Goal: Transaction & Acquisition: Download file/media

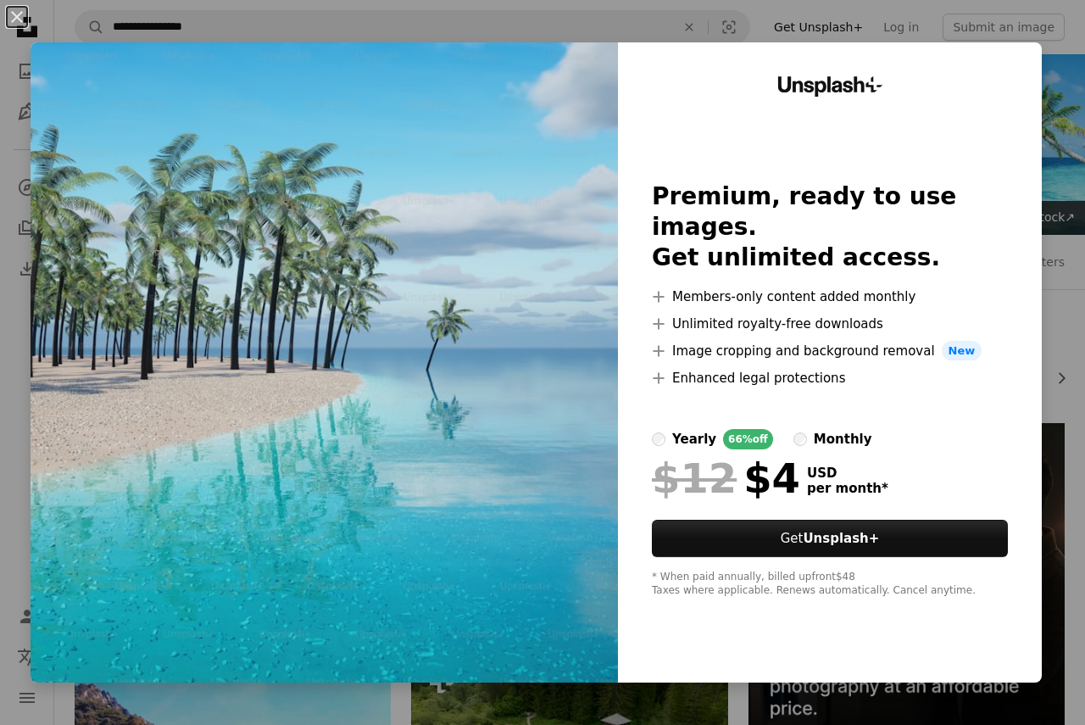
click at [488, 709] on div "An X shape Unsplash+ Premium, ready to use images. Get unlimited access. A plus…" at bounding box center [542, 362] width 1085 height 725
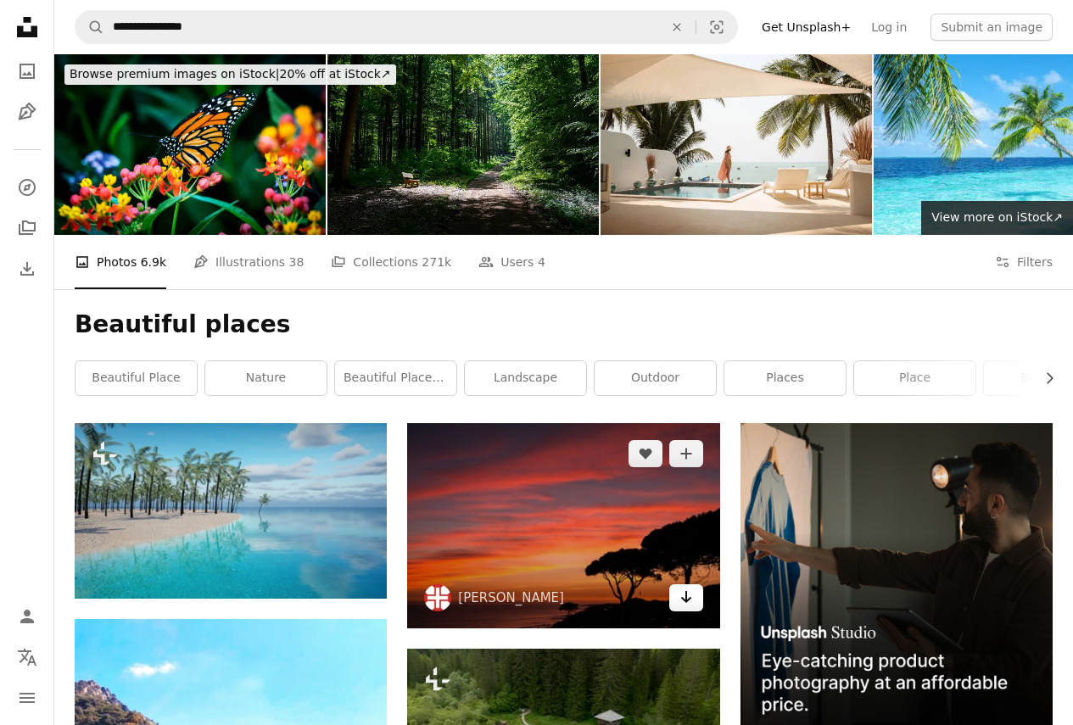
click at [680, 598] on icon "Arrow pointing down" at bounding box center [686, 597] width 14 height 20
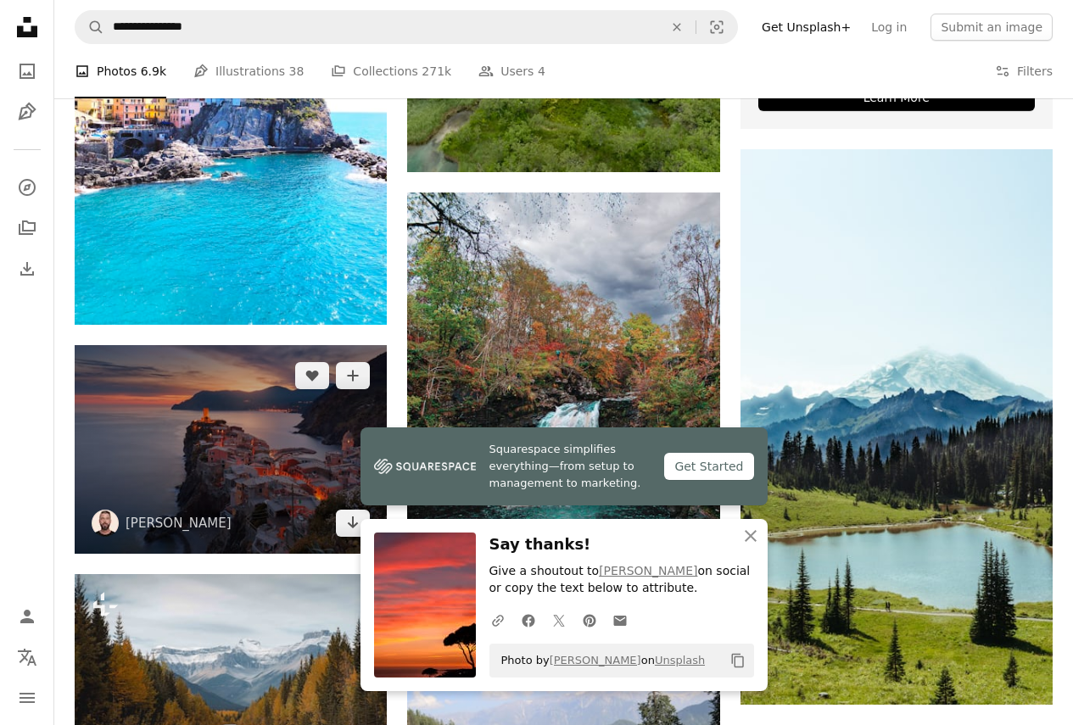
scroll to position [763, 0]
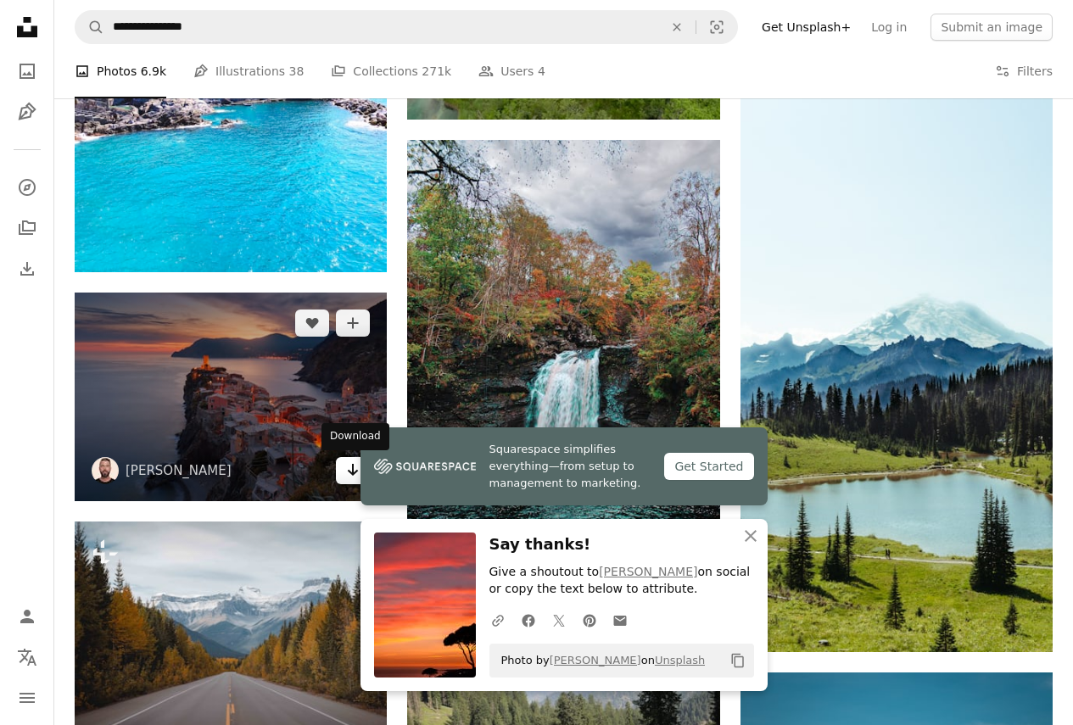
click at [347, 465] on icon "Arrow pointing down" at bounding box center [353, 470] width 14 height 20
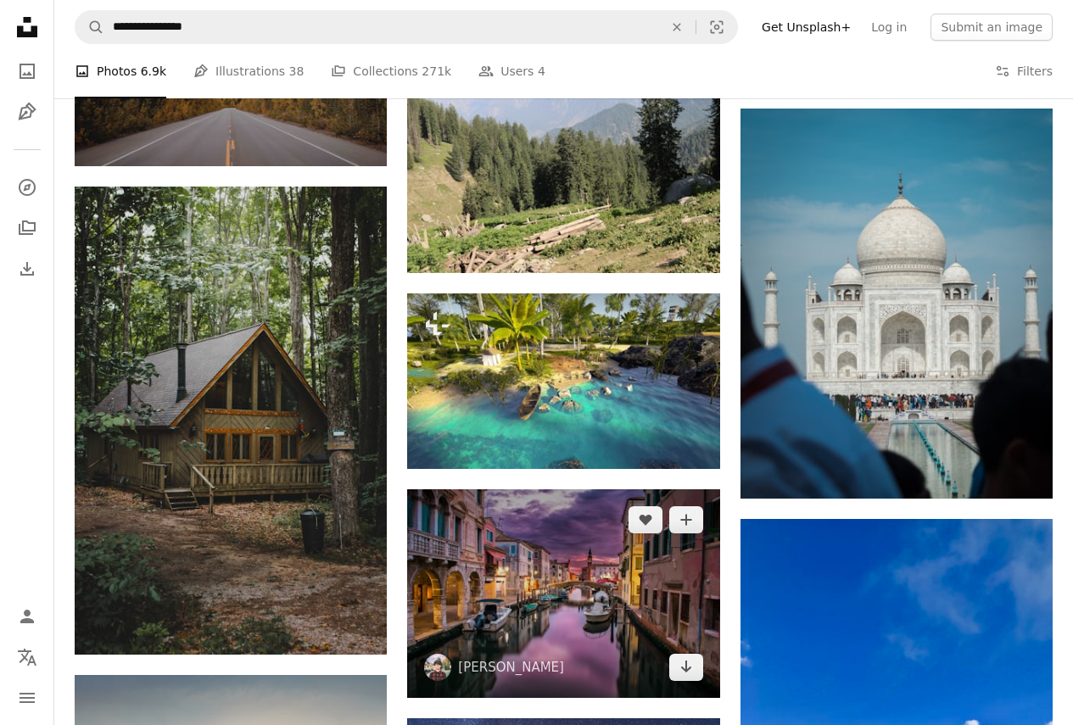
scroll to position [1357, 0]
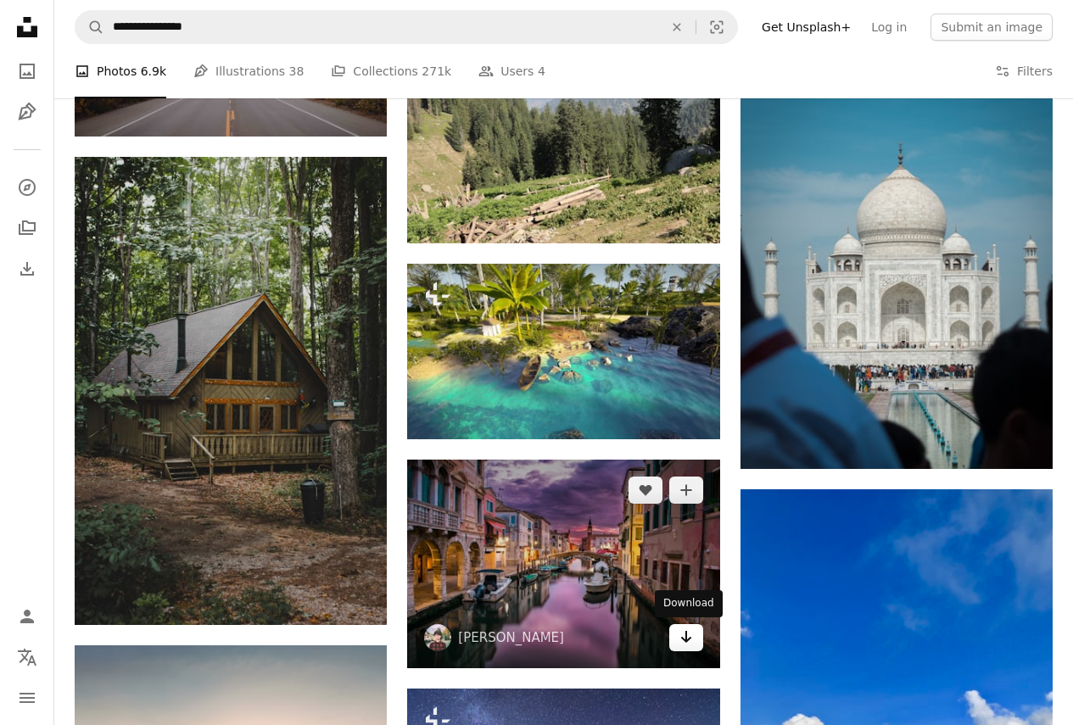
click at [689, 639] on icon "Download" at bounding box center [685, 637] width 11 height 12
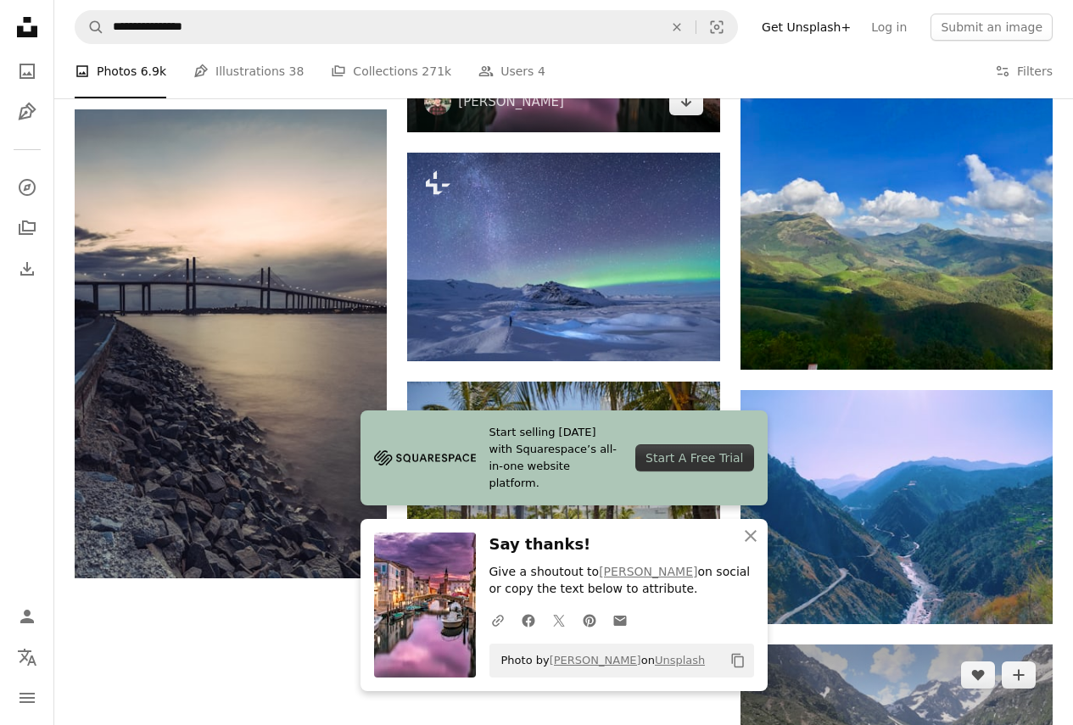
scroll to position [1950, 0]
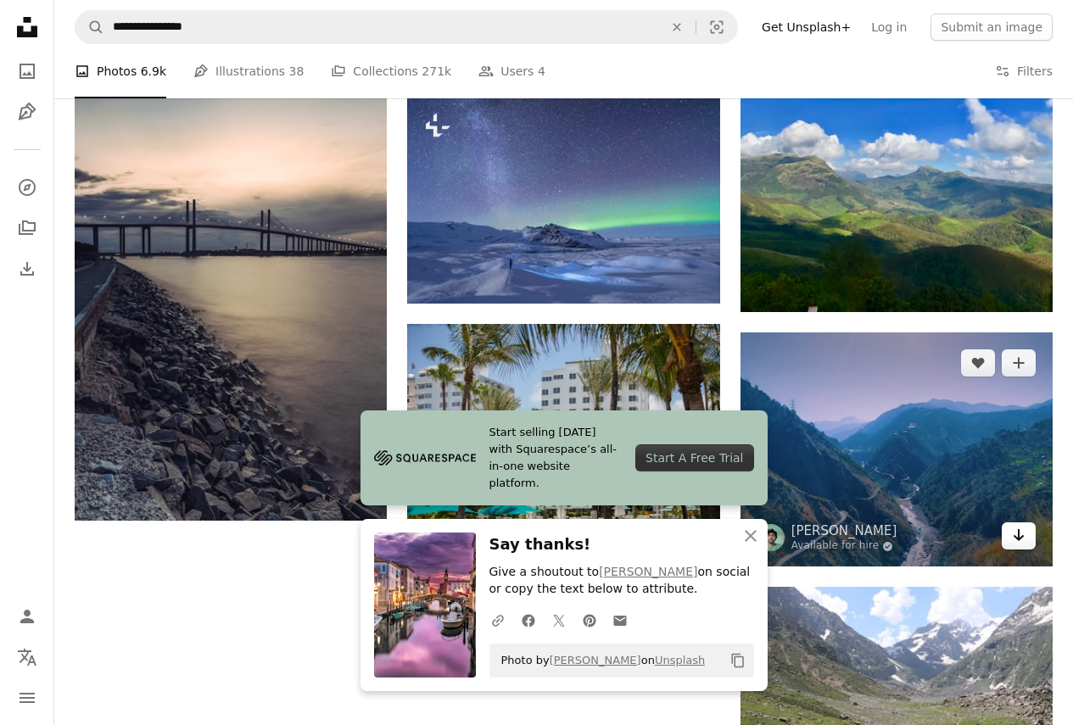
click at [1019, 536] on icon "Download" at bounding box center [1018, 535] width 11 height 12
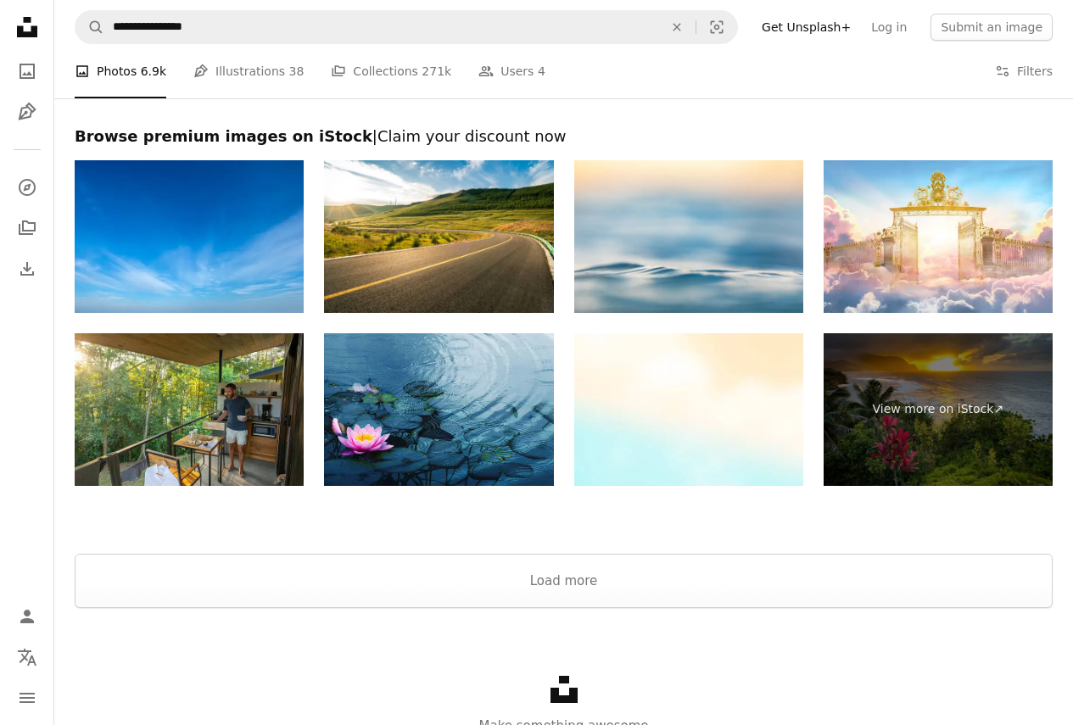
scroll to position [3137, 0]
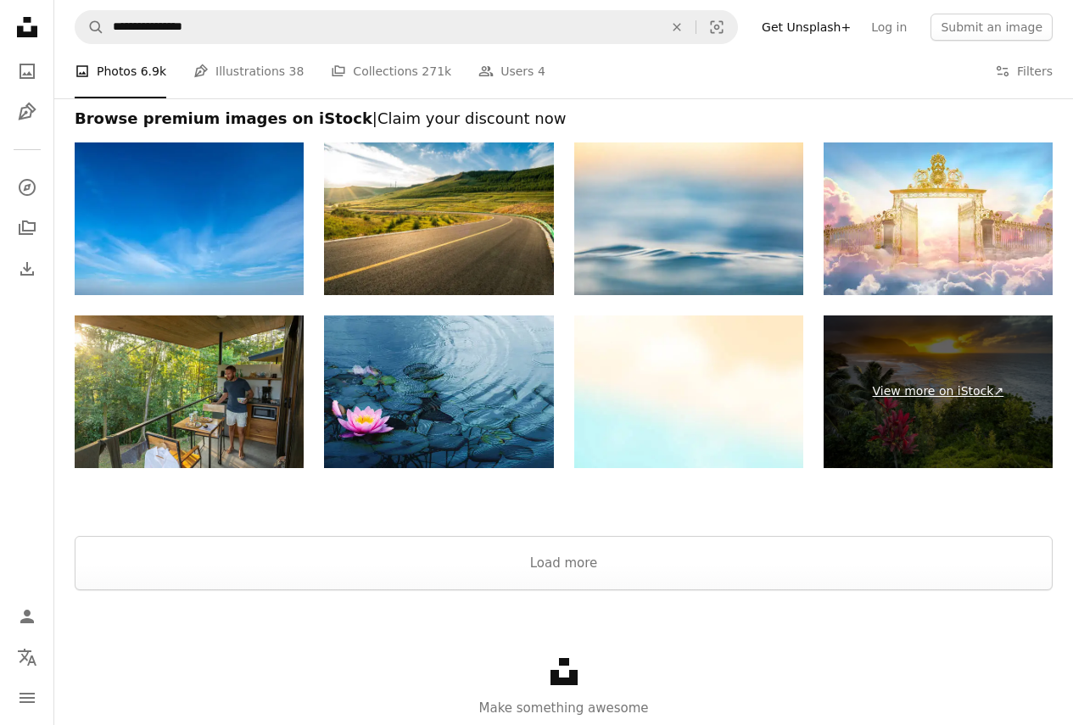
click at [967, 372] on link "View more on iStock ↗" at bounding box center [937, 391] width 229 height 153
